Goal: Task Accomplishment & Management: Manage account settings

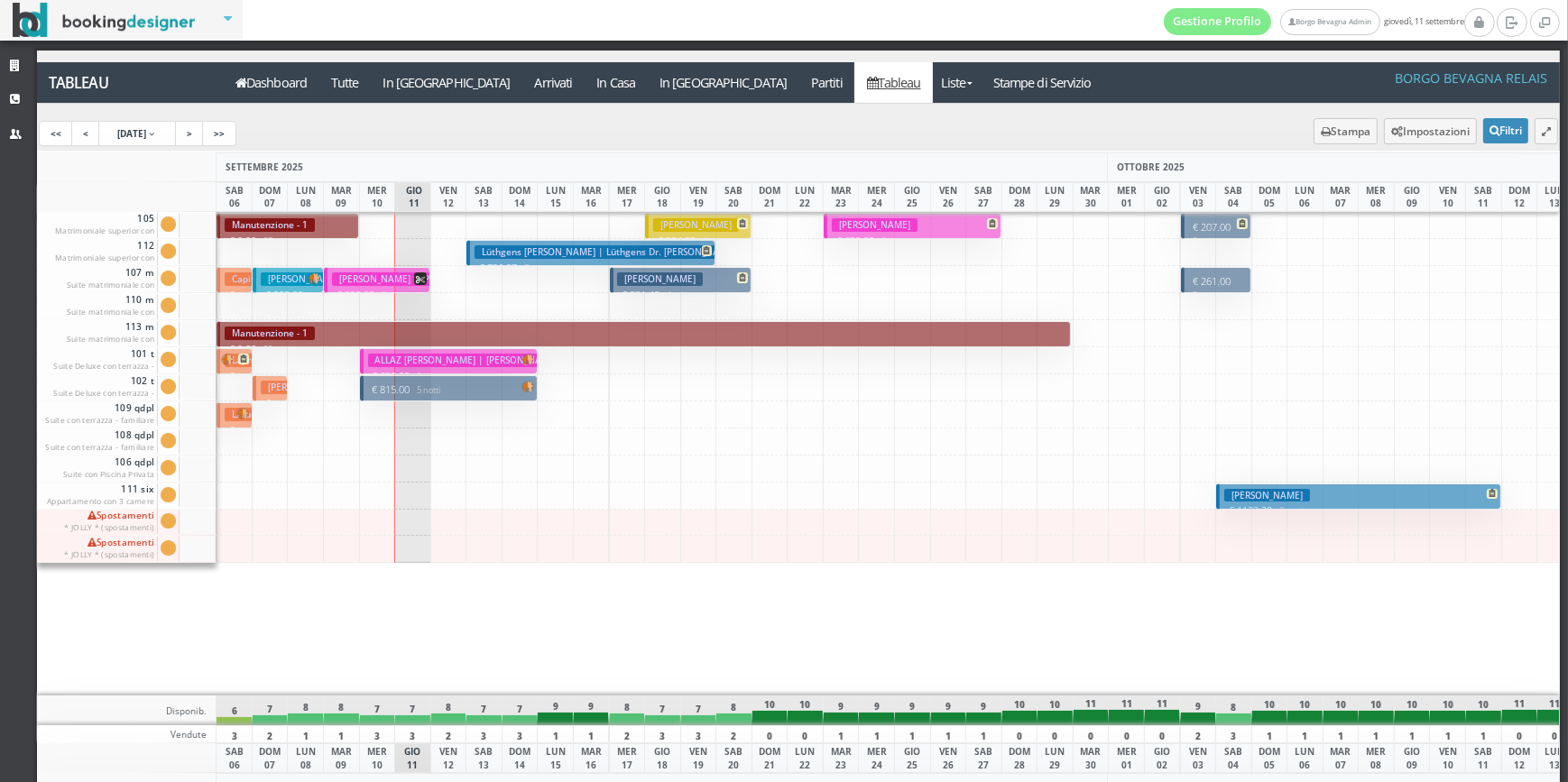
click at [427, 391] on small "5 notti" at bounding box center [426, 390] width 31 height 12
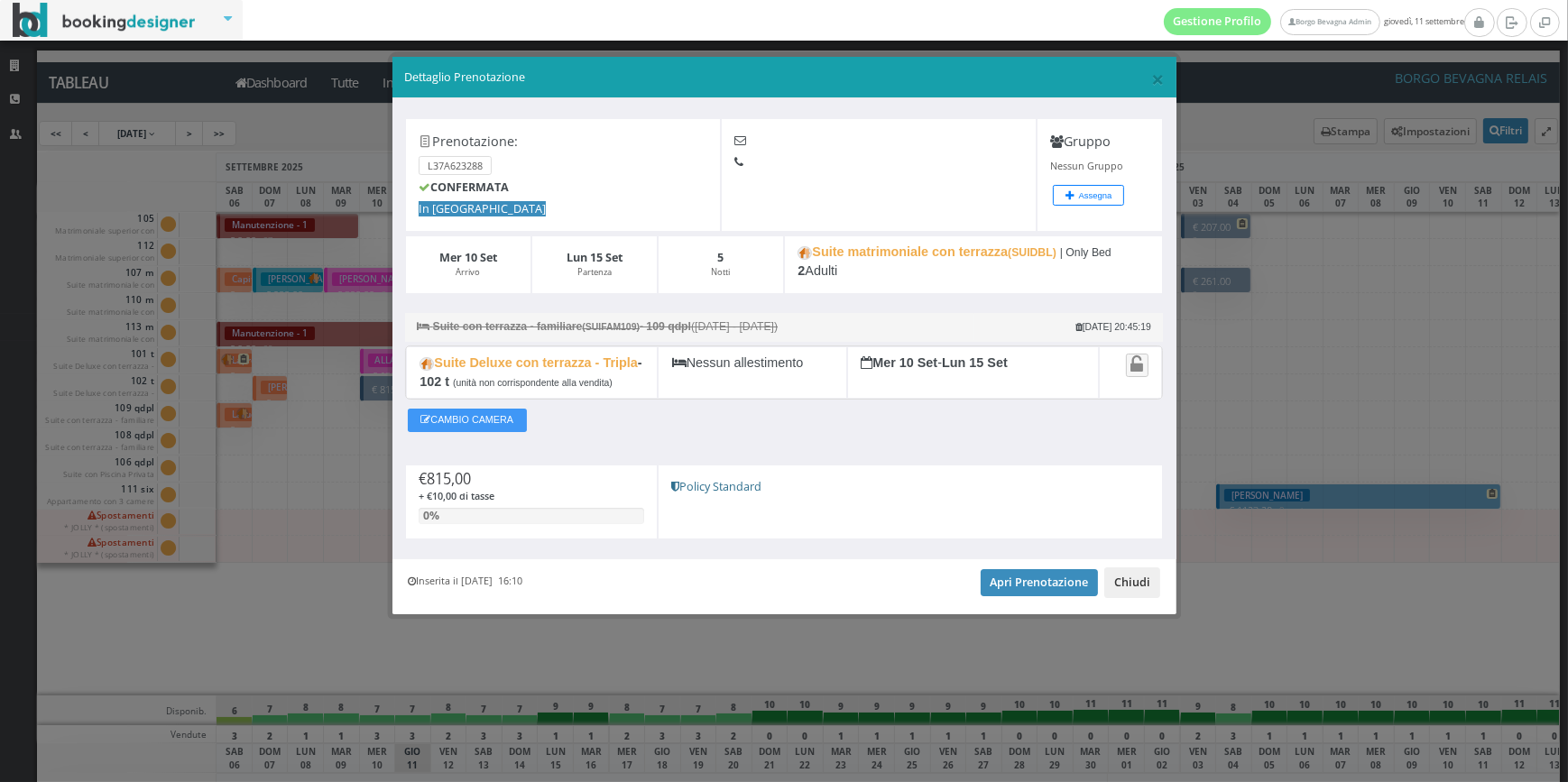
click at [1146, 585] on button "Chiudi" at bounding box center [1132, 583] width 56 height 31
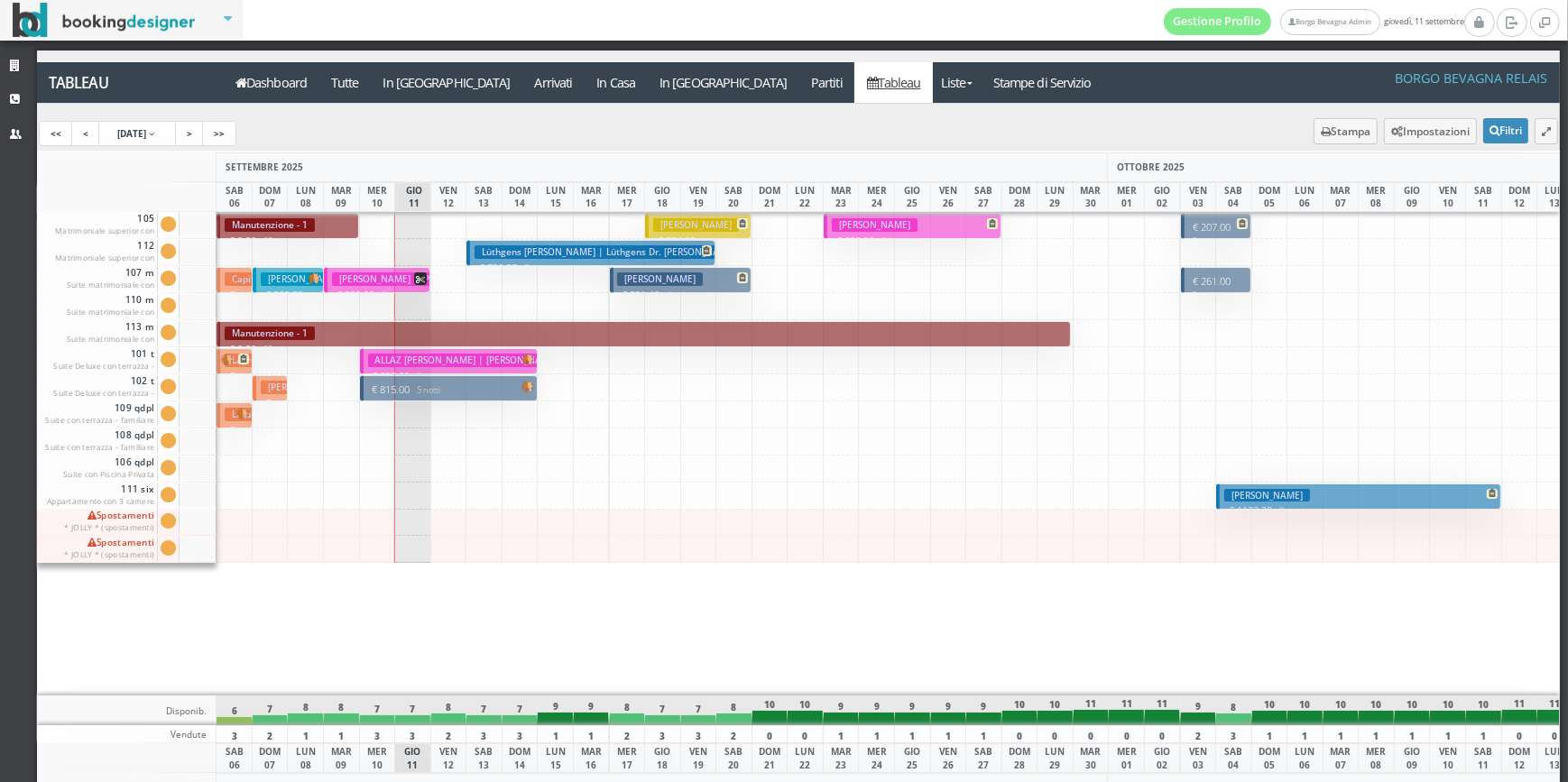
click at [402, 279] on h3 "[PERSON_NAME] | [PERSON_NAME]" at bounding box center [416, 279] width 168 height 14
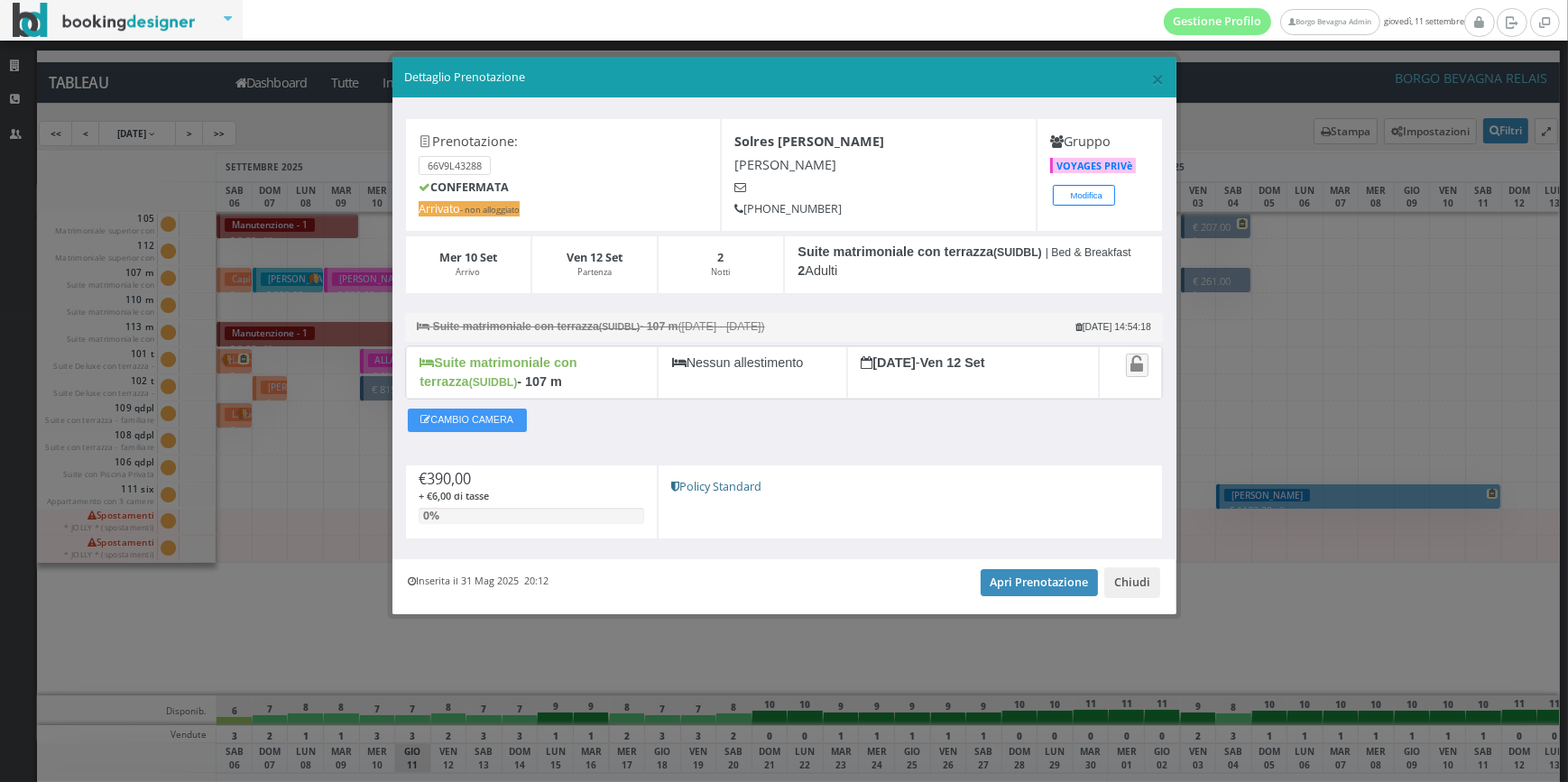
drag, startPoint x: 479, startPoint y: 372, endPoint x: 533, endPoint y: 382, distance: 54.9
click at [533, 382] on div "Suite matrimoniale con terrazza (SUIDBL) - 107 m" at bounding box center [532, 371] width 251 height 52
drag, startPoint x: 533, startPoint y: 382, endPoint x: 552, endPoint y: 381, distance: 19.0
click at [552, 381] on div "Suite matrimoniale con terrazza (SUIDBL) - 107 m" at bounding box center [532, 371] width 251 height 52
click at [1128, 577] on button "Chiudi" at bounding box center [1132, 583] width 56 height 31
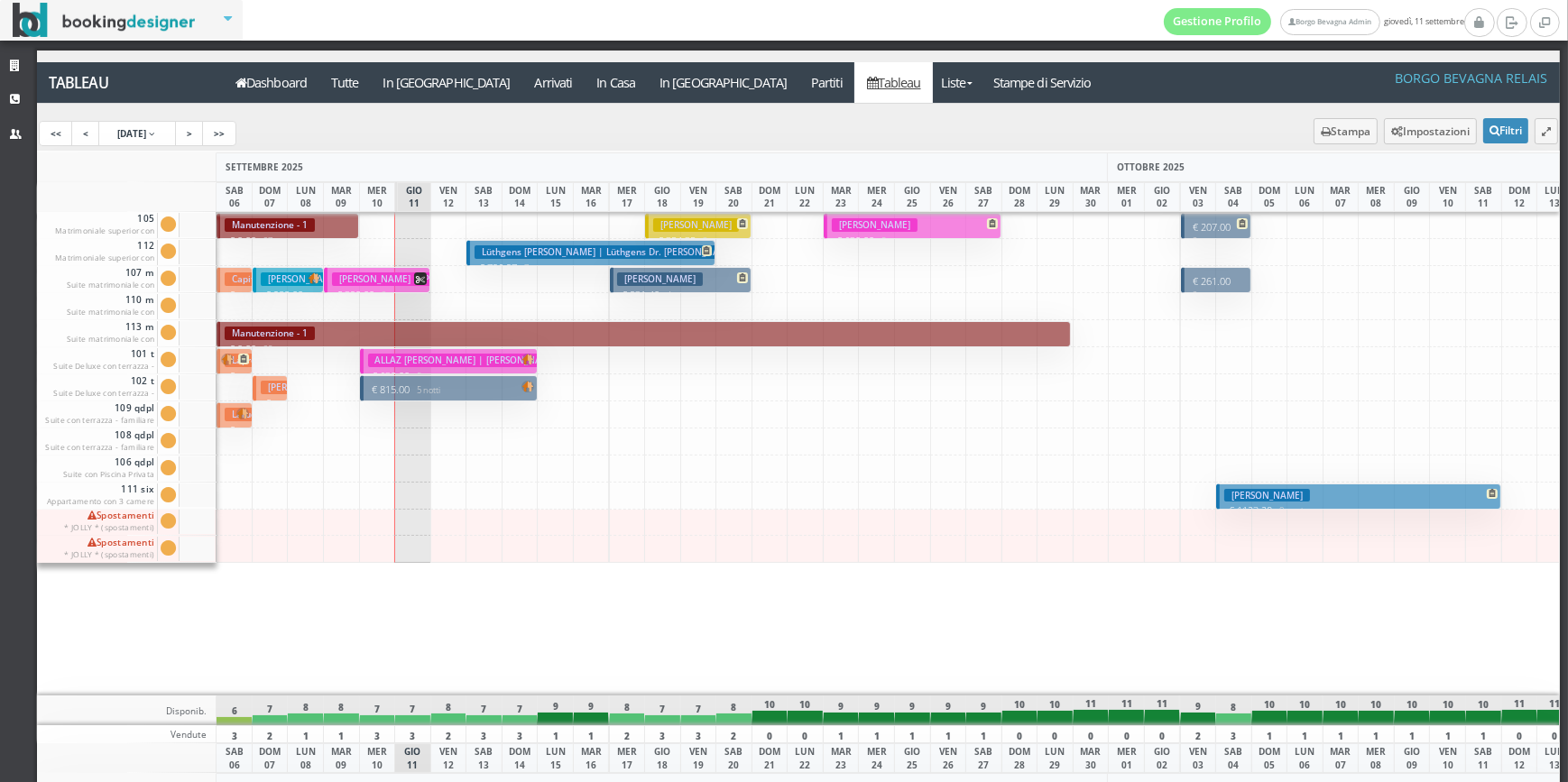
click at [509, 360] on h3 "[PERSON_NAME] [PERSON_NAME] | [PERSON_NAME]" at bounding box center [466, 360] width 198 height 14
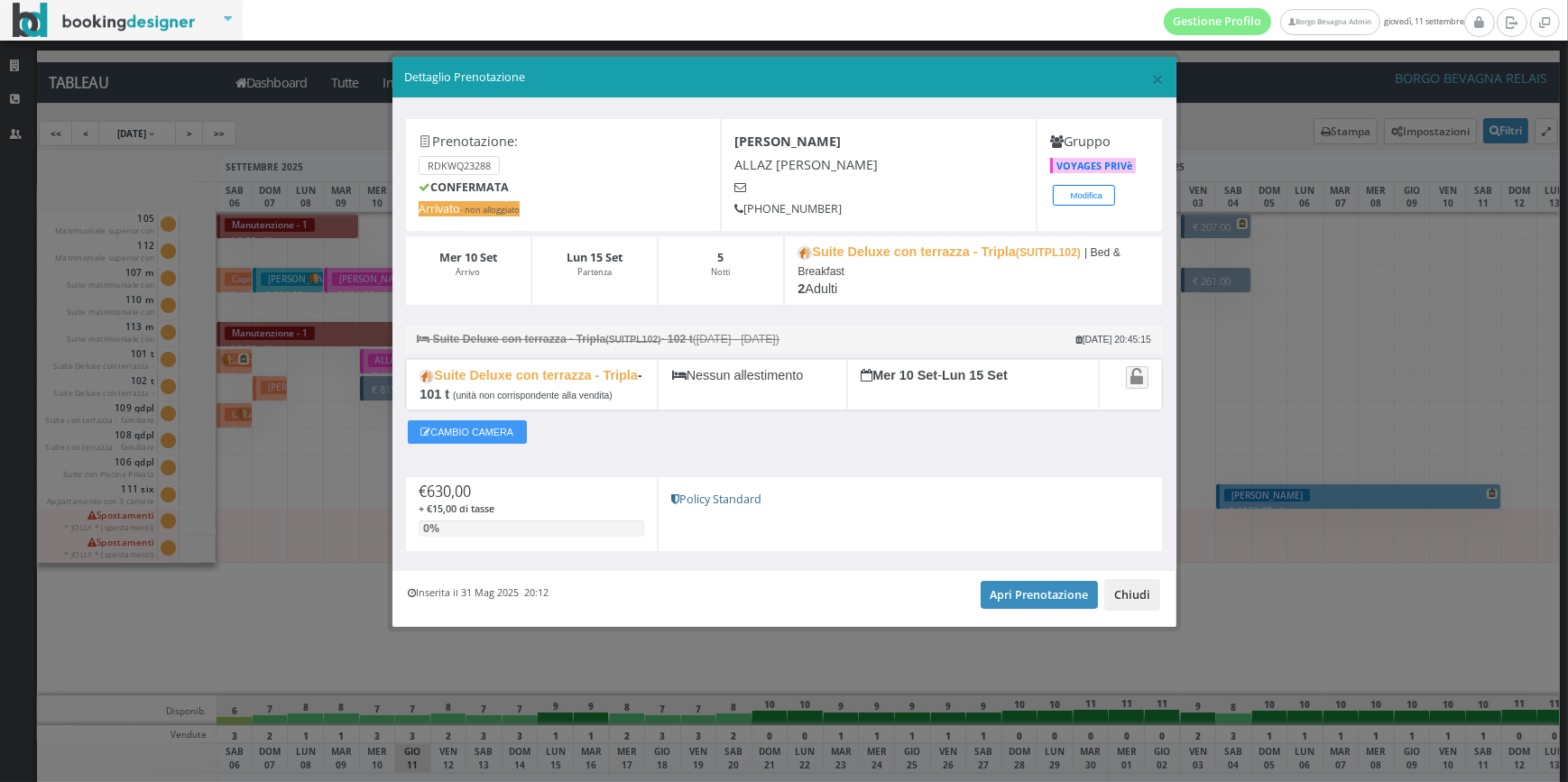
click at [1143, 589] on button "Chiudi" at bounding box center [1132, 594] width 56 height 31
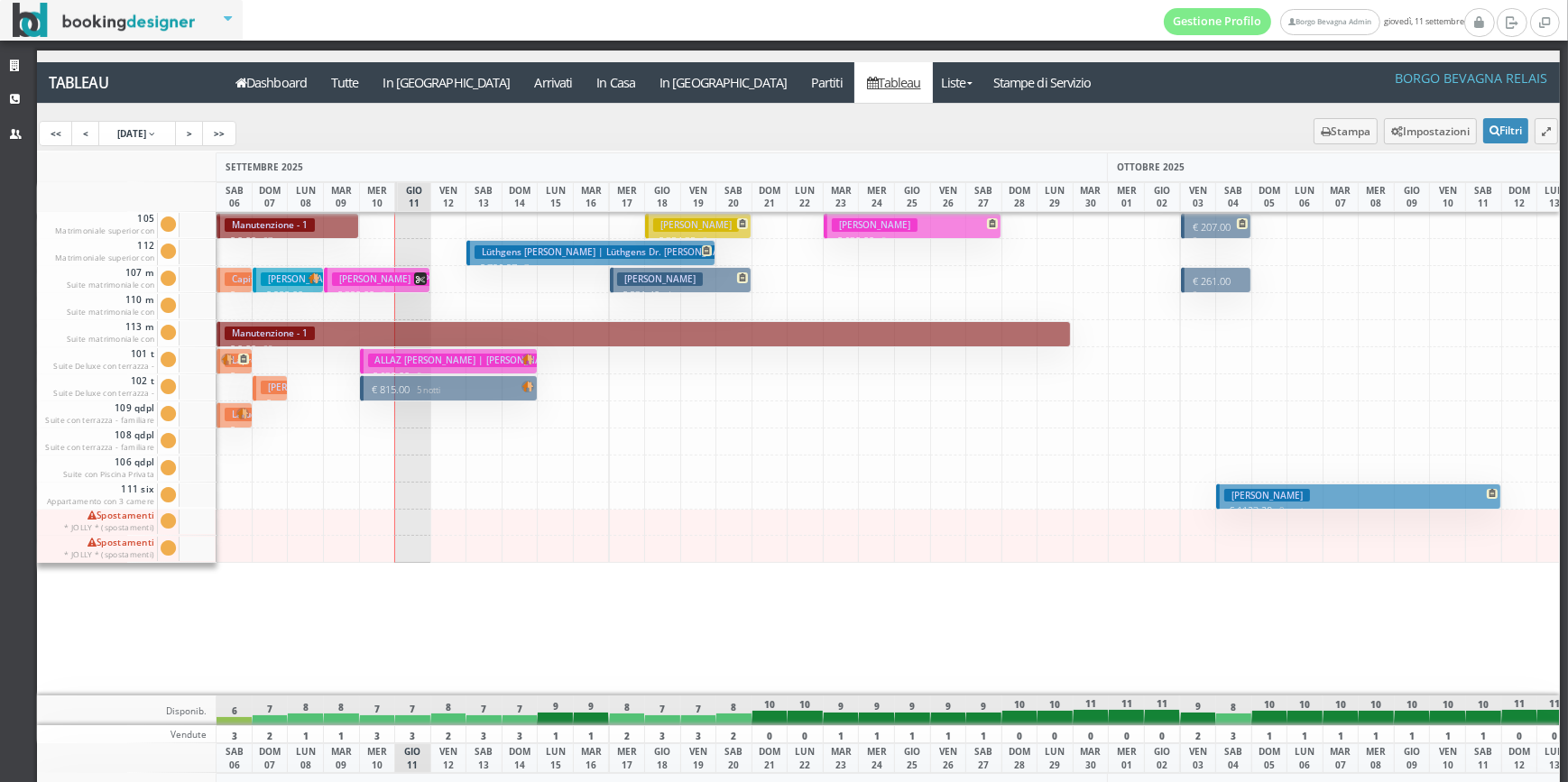
click at [450, 388] on p "€ 815.00 5 notti" at bounding box center [450, 390] width 164 height 15
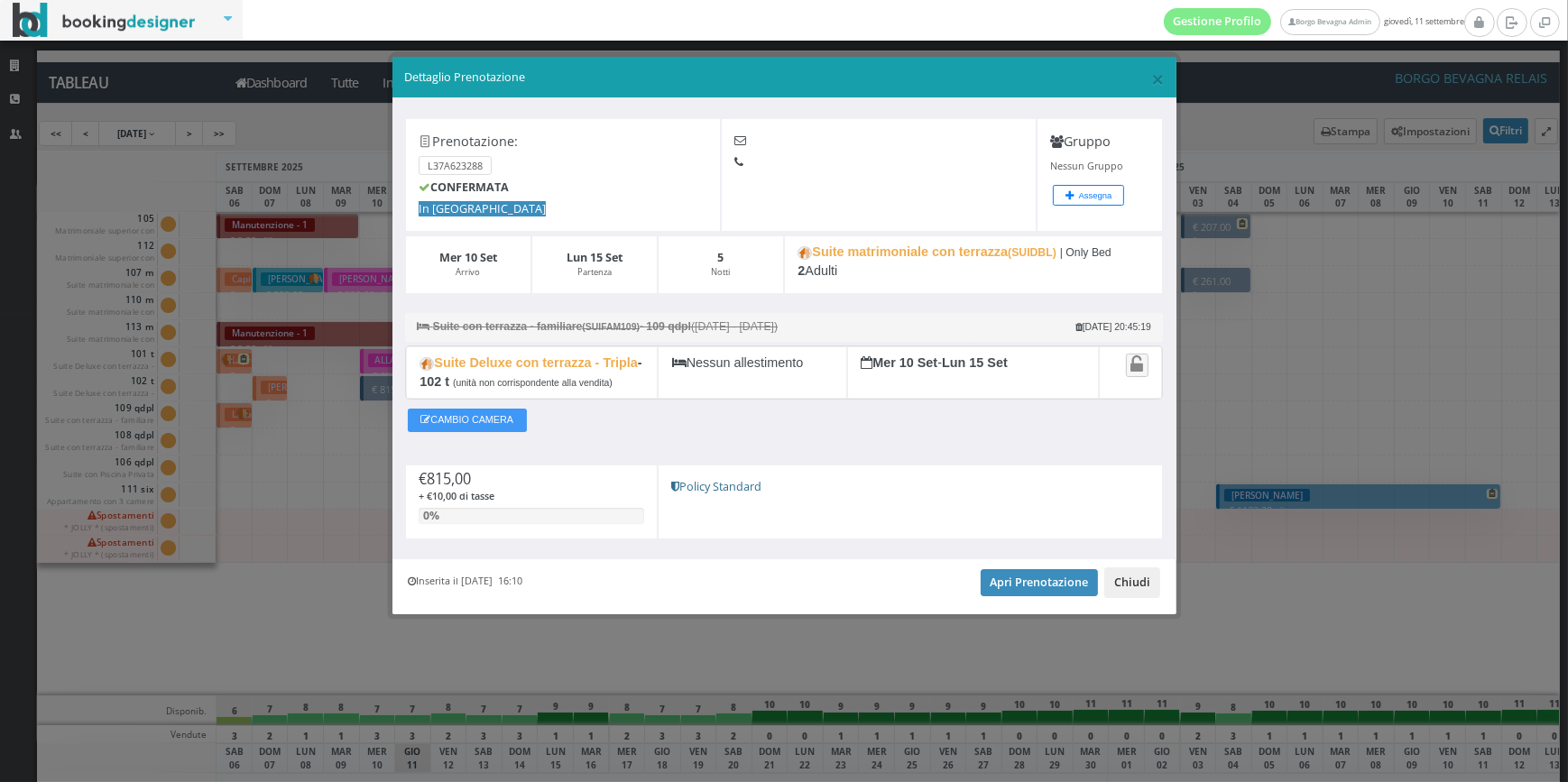
click at [1136, 577] on button "Chiudi" at bounding box center [1132, 583] width 56 height 31
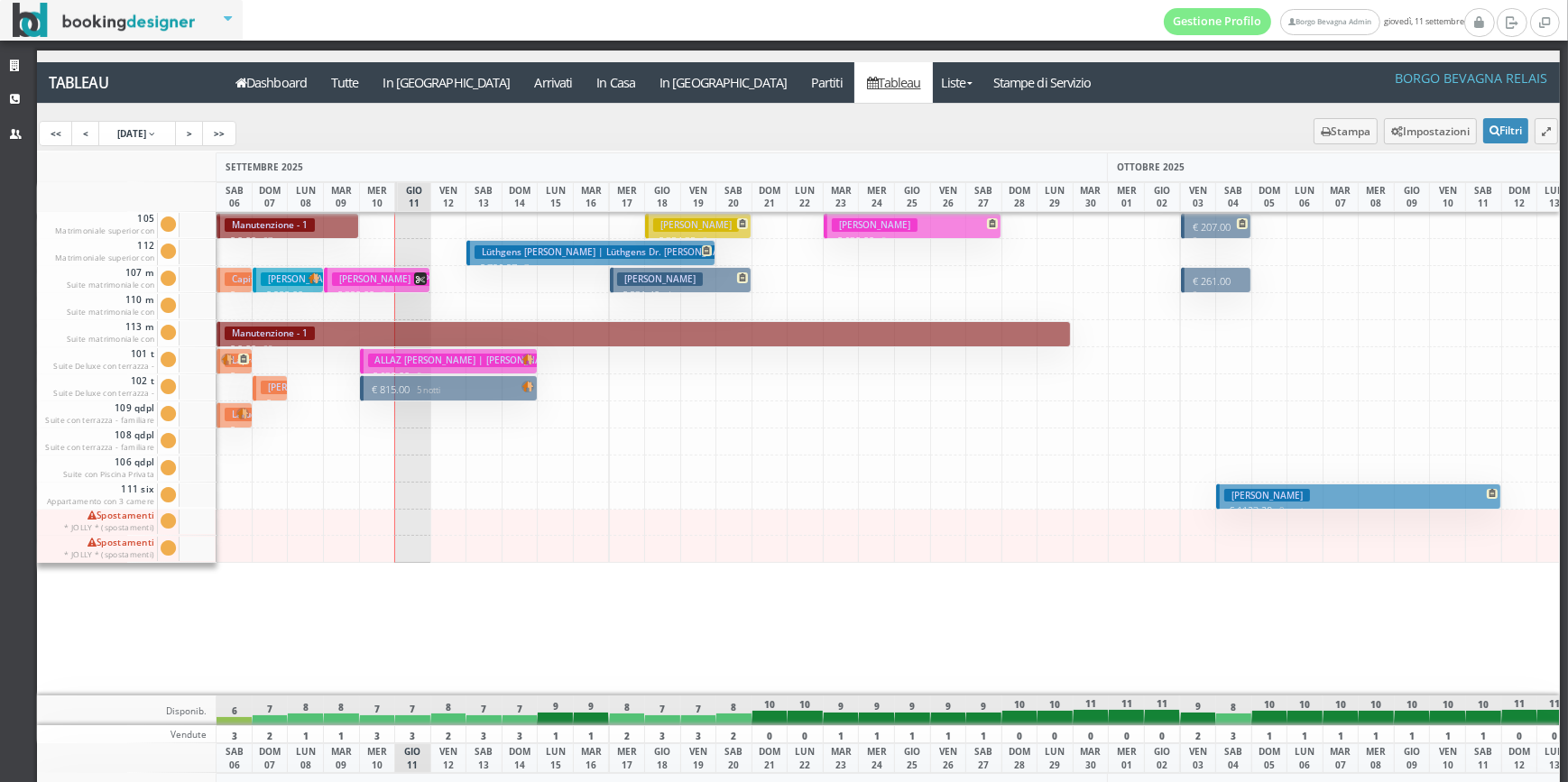
click at [484, 255] on h3 "[PERSON_NAME] | Lüthgens Dr. [PERSON_NAME]" at bounding box center [608, 251] width 268 height 14
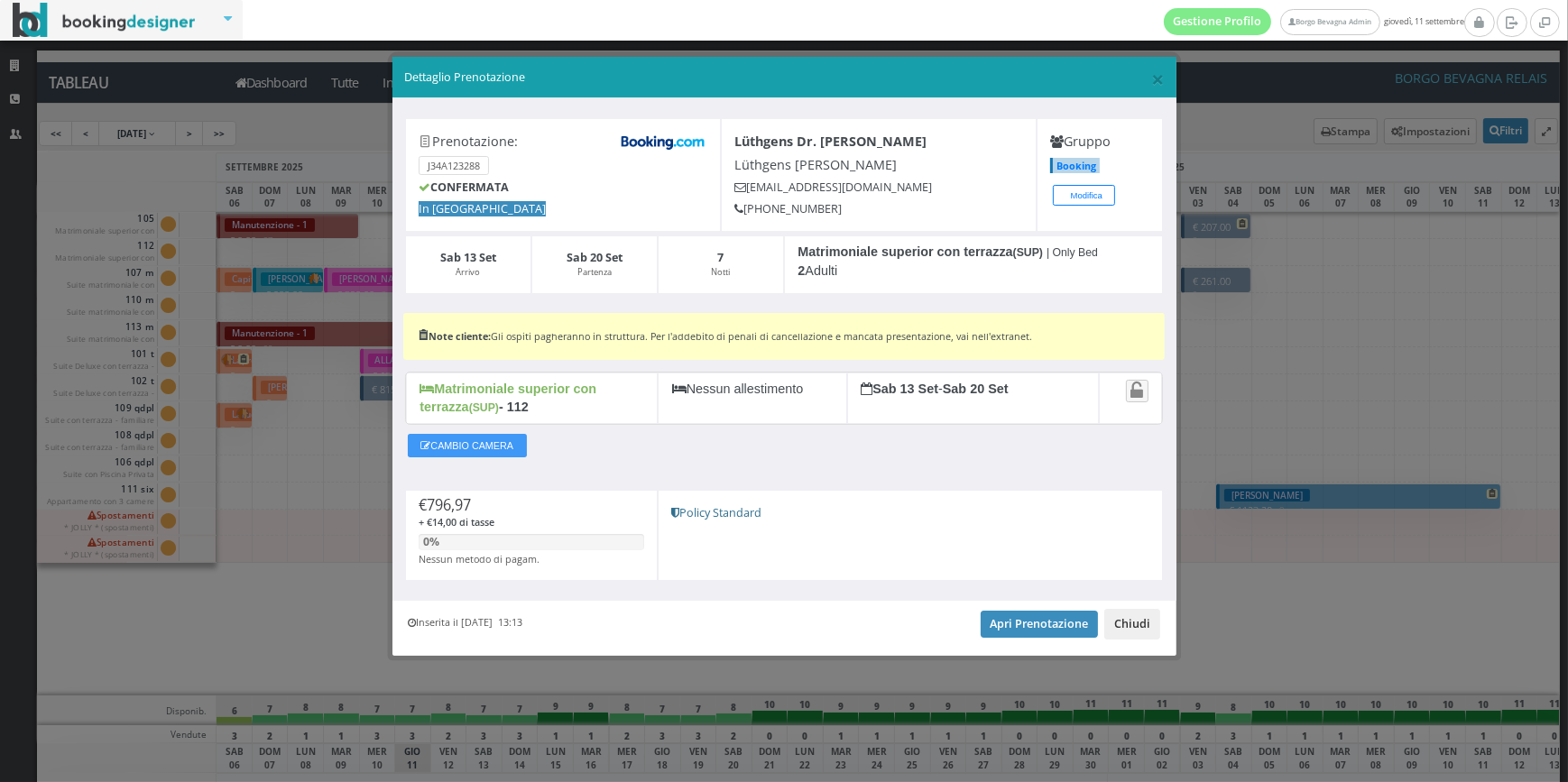
click at [1137, 627] on button "Chiudi" at bounding box center [1132, 625] width 56 height 31
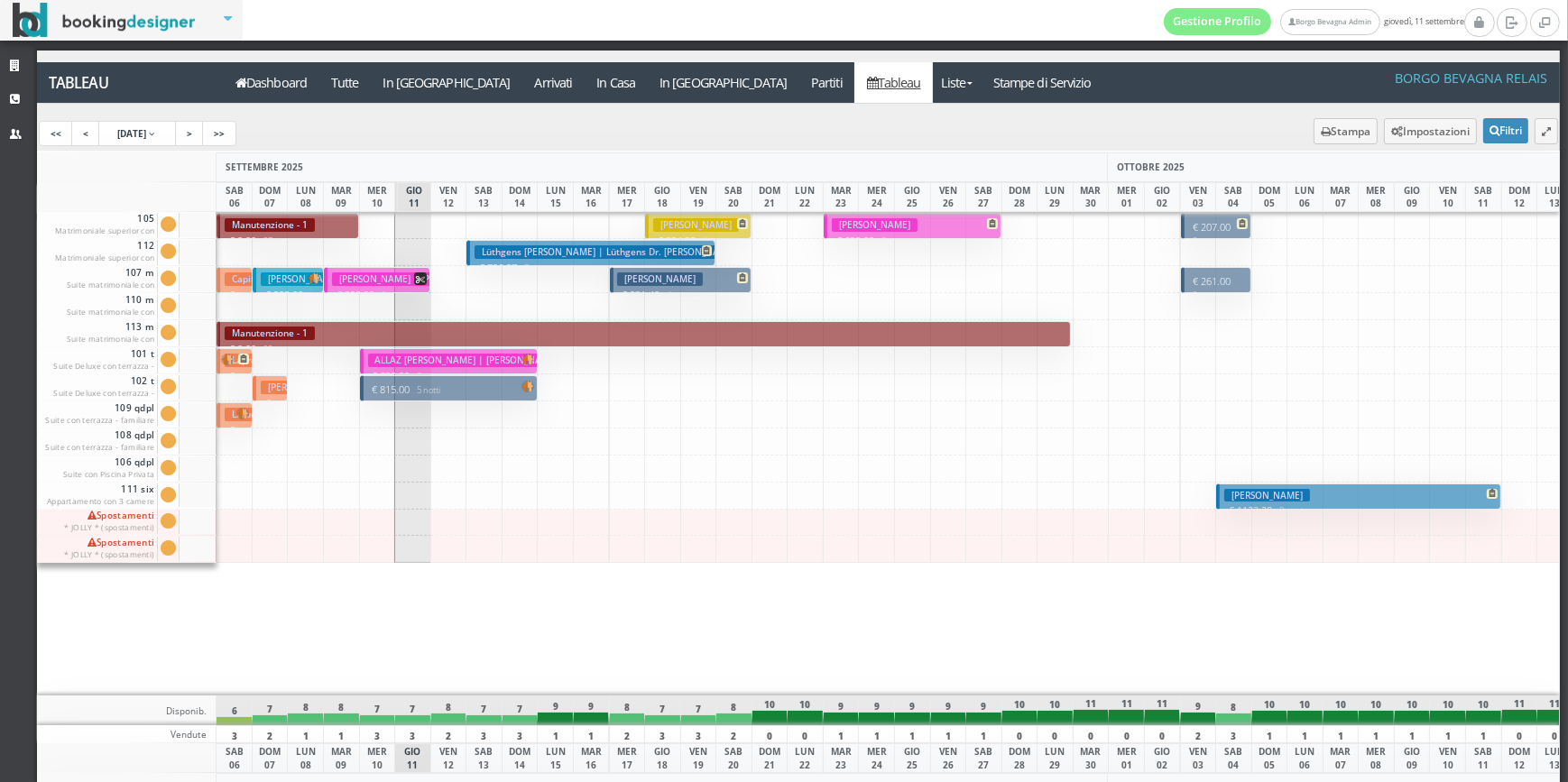
click at [678, 282] on h3 "[PERSON_NAME]" at bounding box center [660, 279] width 86 height 14
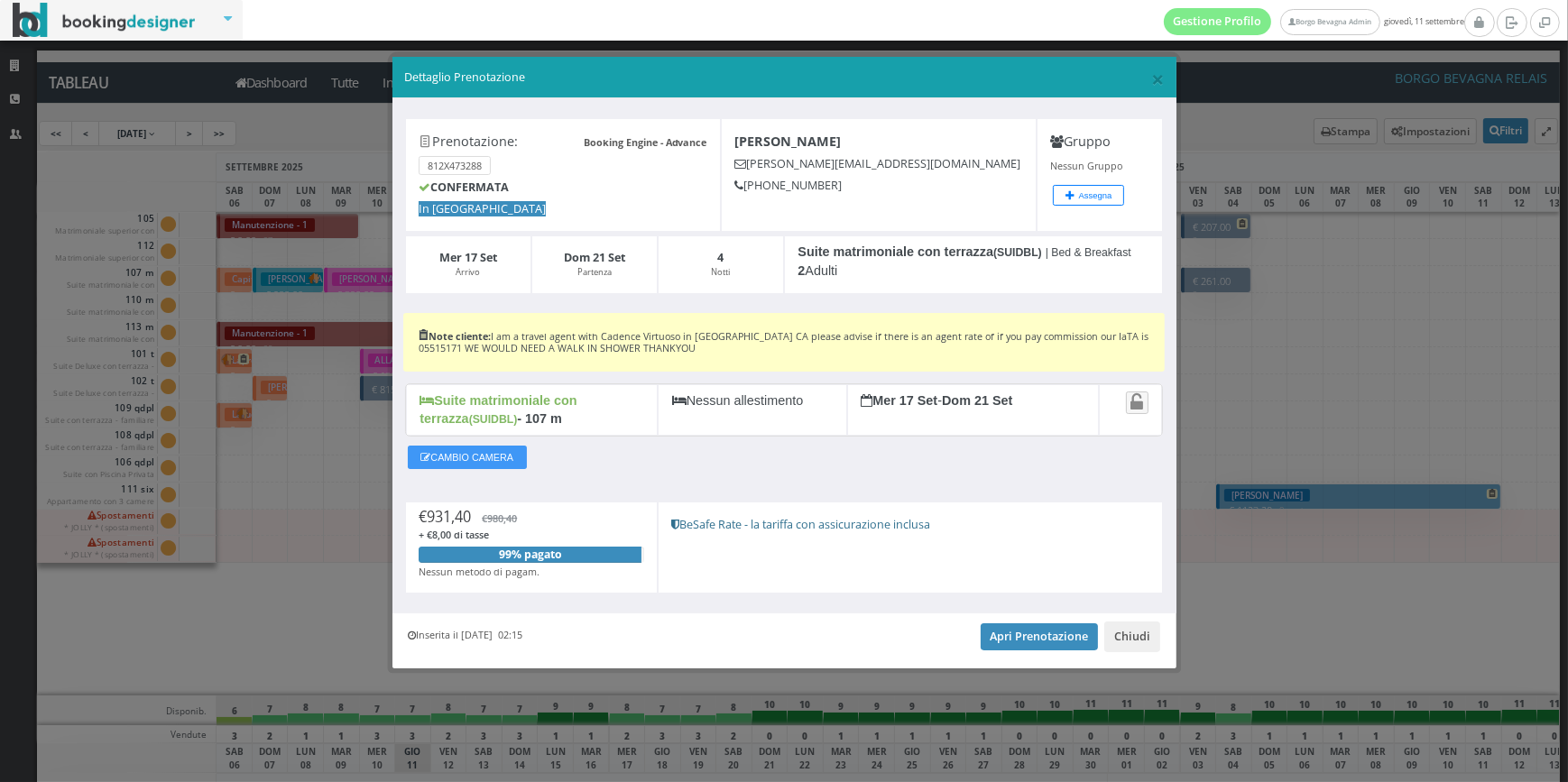
drag, startPoint x: 800, startPoint y: 272, endPoint x: 844, endPoint y: 271, distance: 44.0
click at [844, 271] on div "Suite matrimoniale con terrazza (SUIDBL) | Bed & Breakfast 2 Adulti" at bounding box center [973, 265] width 379 height 58
click at [1135, 641] on button "Chiudi" at bounding box center [1132, 637] width 56 height 31
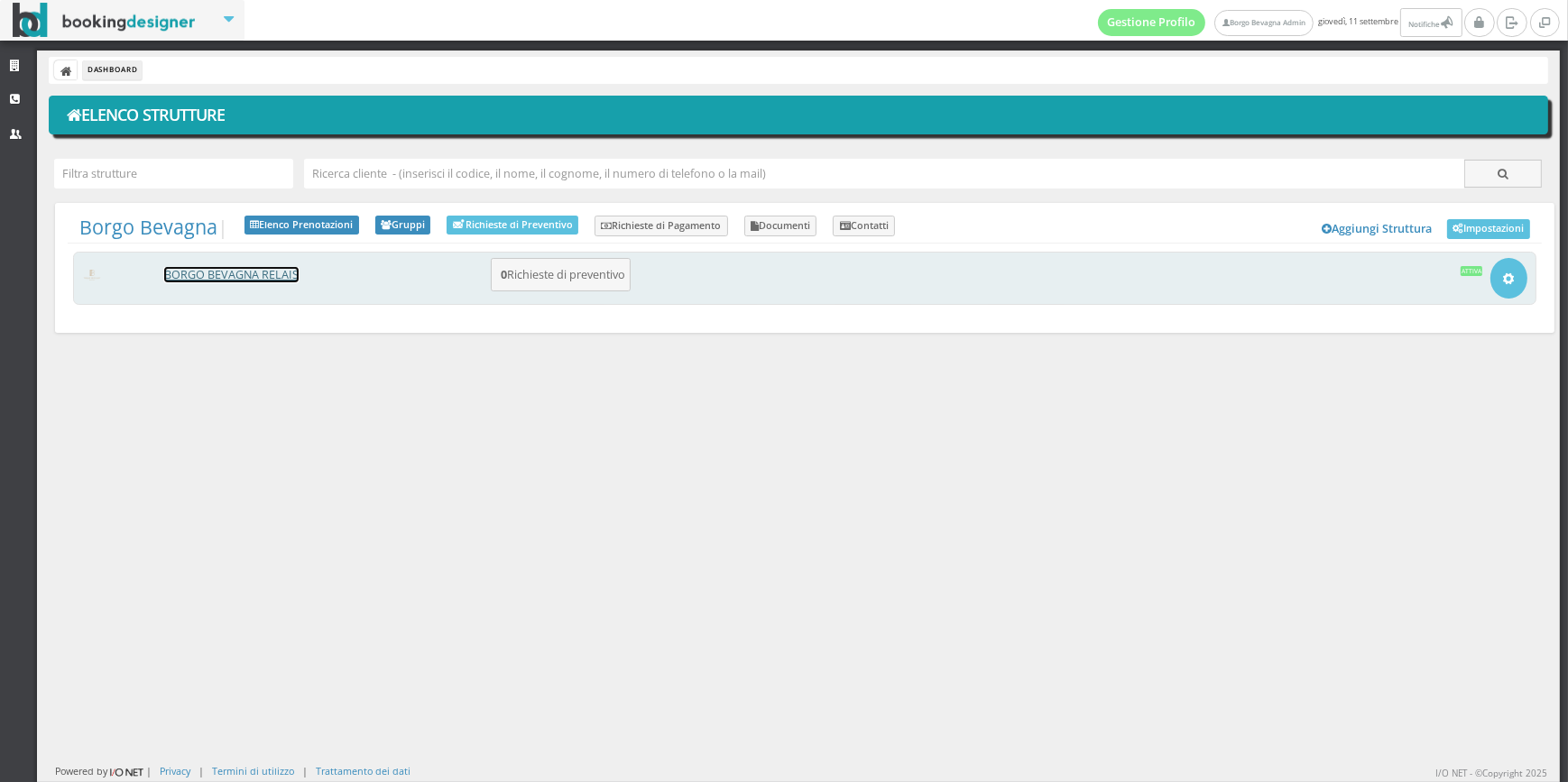
click at [277, 274] on link "BORGO BEVAGNA RELAIS" at bounding box center [231, 274] width 135 height 15
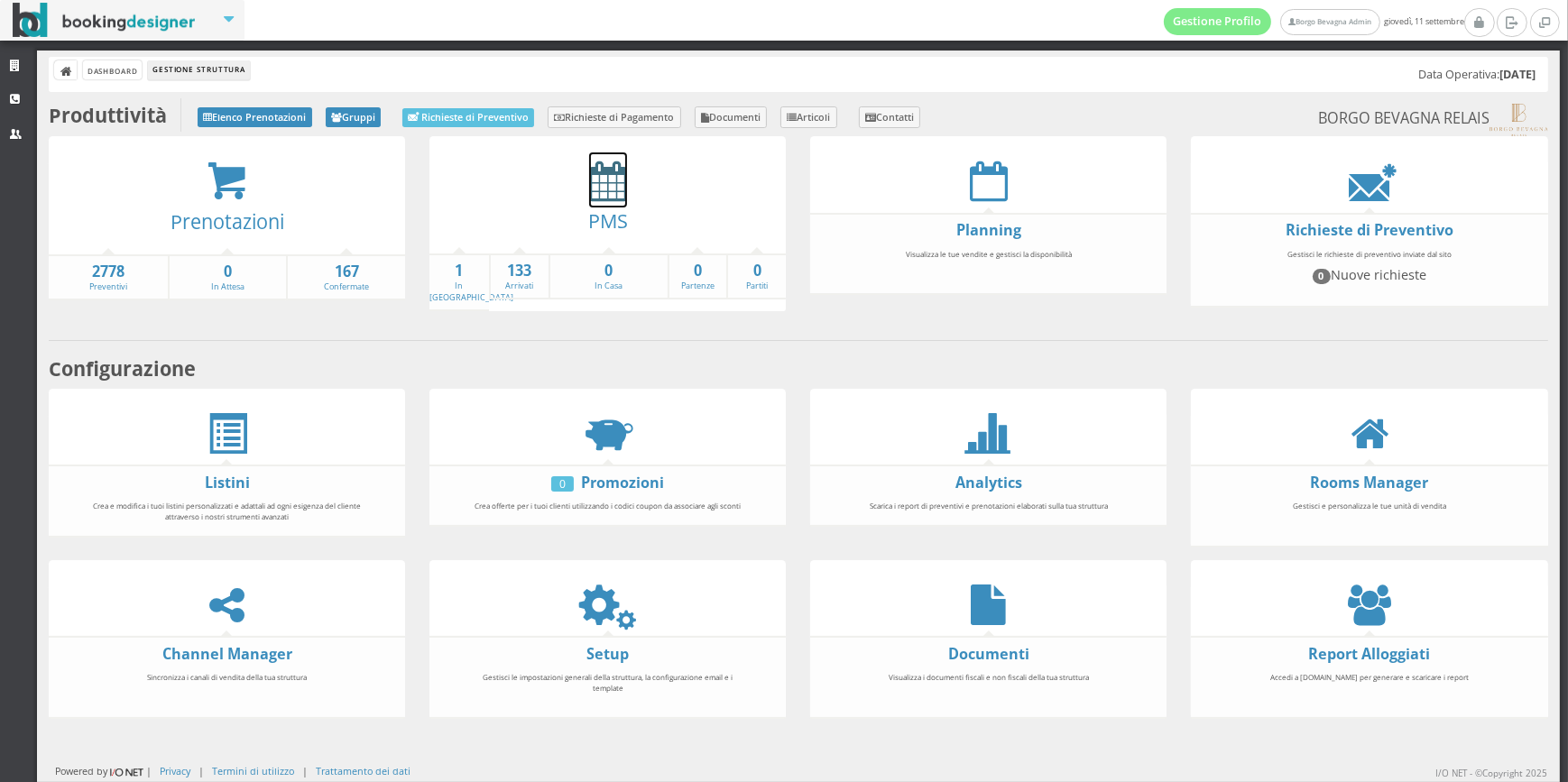
click at [605, 197] on icon at bounding box center [608, 180] width 38 height 41
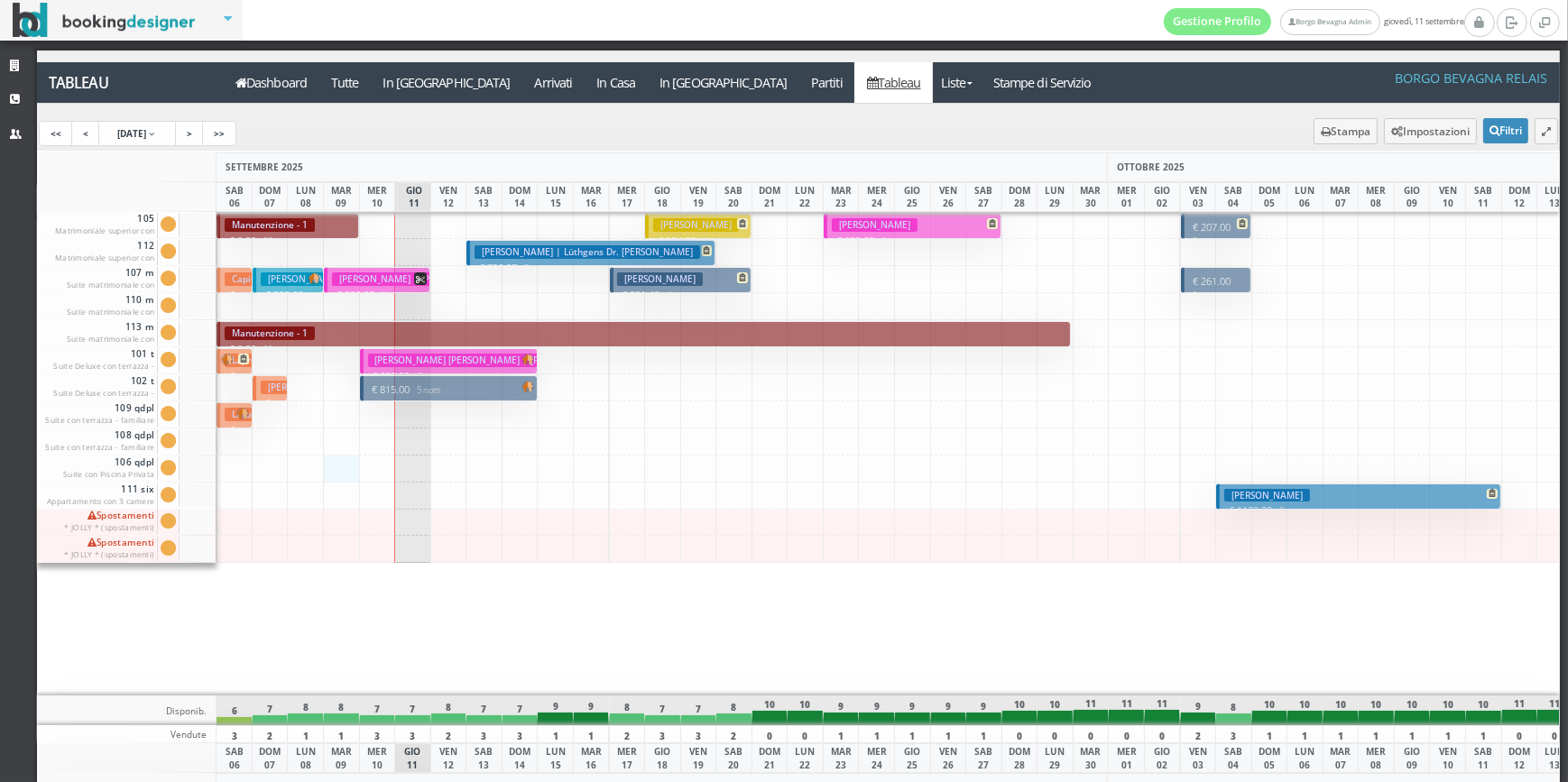
click at [347, 460] on div at bounding box center [341, 469] width 37 height 27
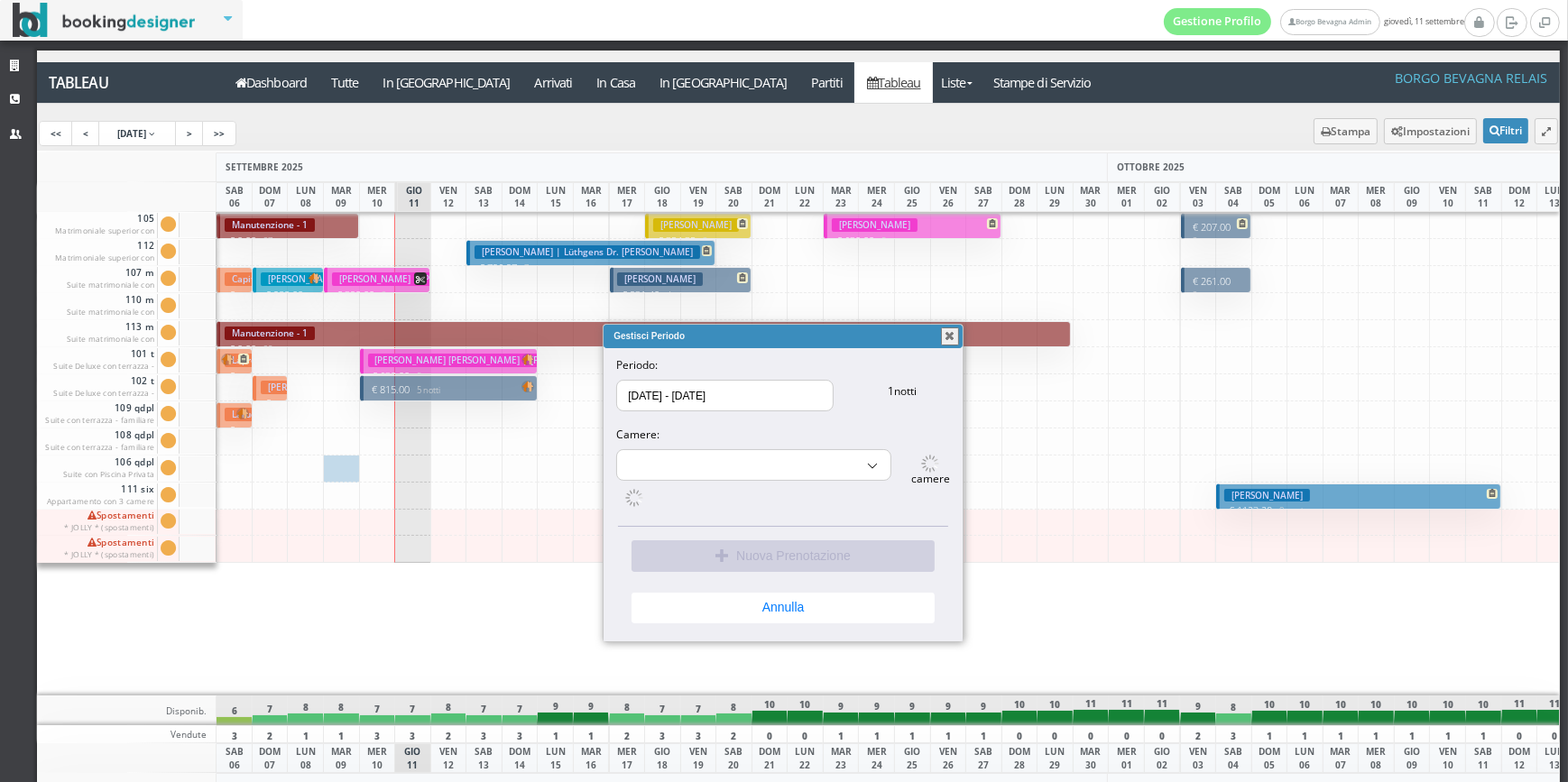
select select "9689"
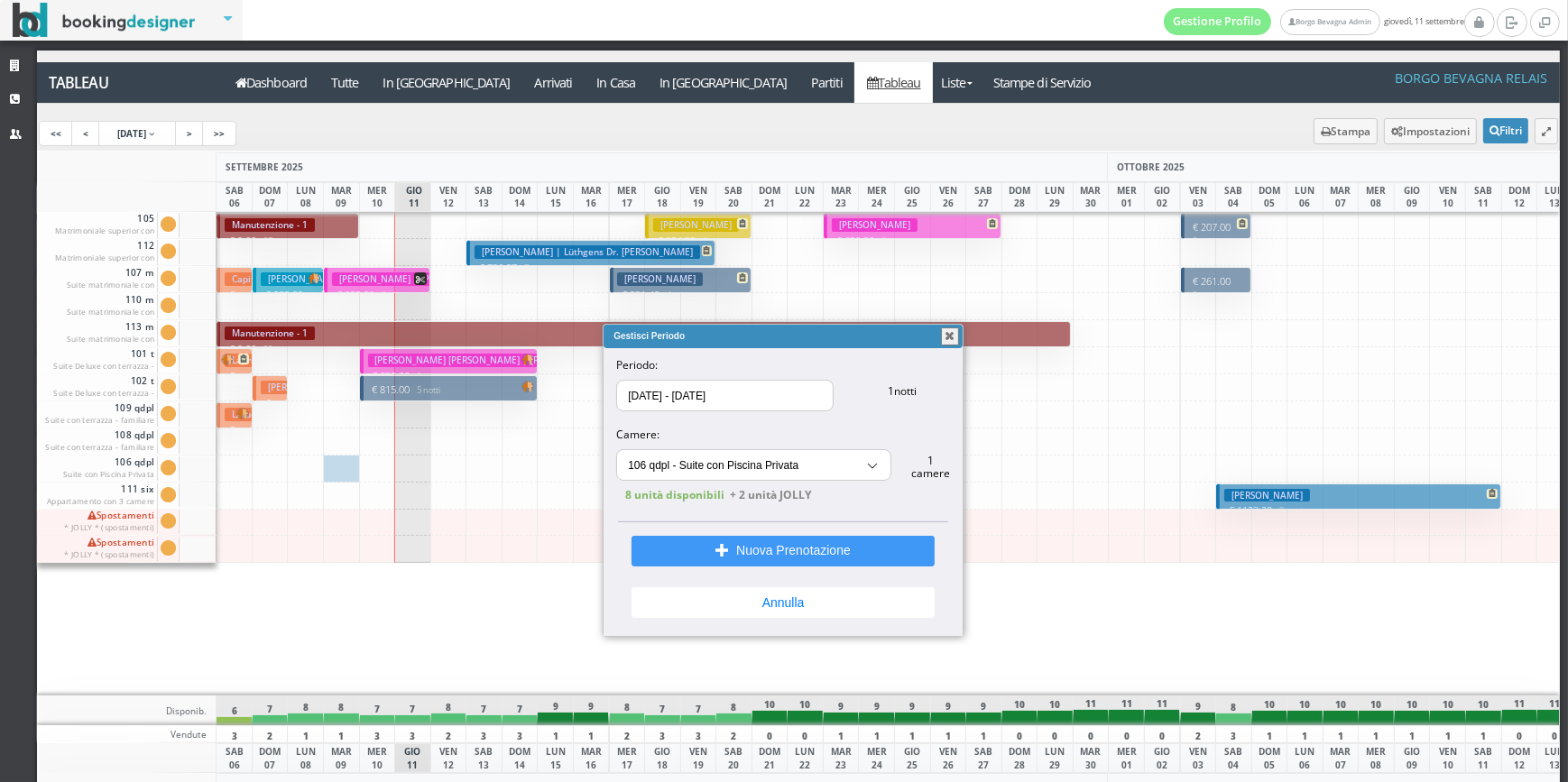
click at [955, 345] on div "Gestisci Periodo" at bounding box center [783, 337] width 359 height 24
click at [950, 334] on button "button" at bounding box center [950, 337] width 18 height 18
